Goal: Task Accomplishment & Management: Complete application form

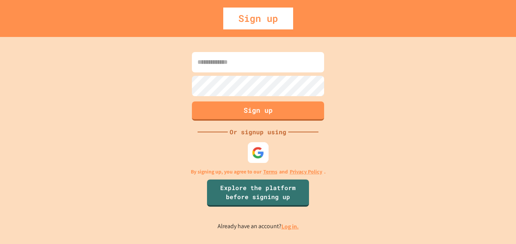
click at [254, 154] on img at bounding box center [258, 152] width 12 height 12
click at [257, 155] on img at bounding box center [258, 152] width 12 height 12
click at [253, 149] on img at bounding box center [258, 152] width 12 height 12
click at [257, 152] on img at bounding box center [258, 152] width 12 height 12
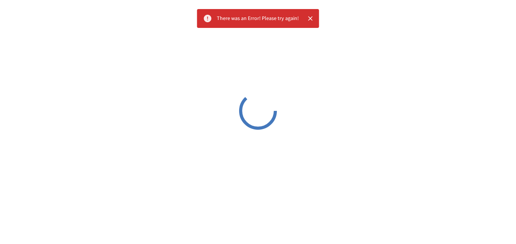
click at [311, 17] on icon "Close" at bounding box center [310, 18] width 5 height 5
